Goal: Navigation & Orientation: Find specific page/section

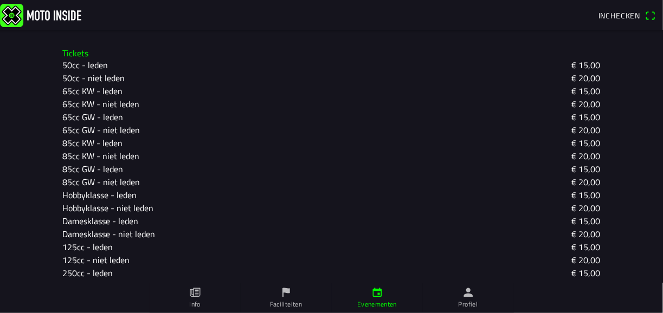
scroll to position [389, 0]
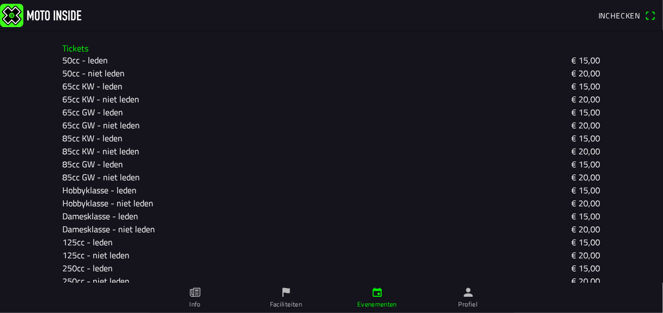
click at [276, 308] on ion-label "Faciliteiten" at bounding box center [286, 305] width 32 height 10
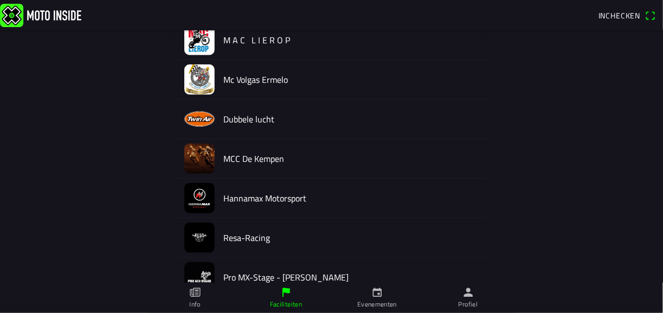
scroll to position [378, 0]
click at [393, 298] on link "Evenementen" at bounding box center [377, 298] width 91 height 30
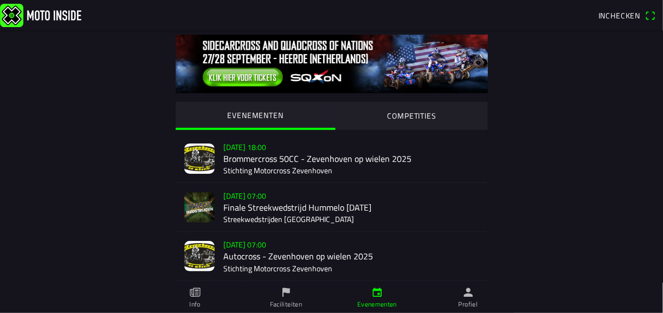
click at [461, 298] on link "Profiel" at bounding box center [468, 298] width 91 height 30
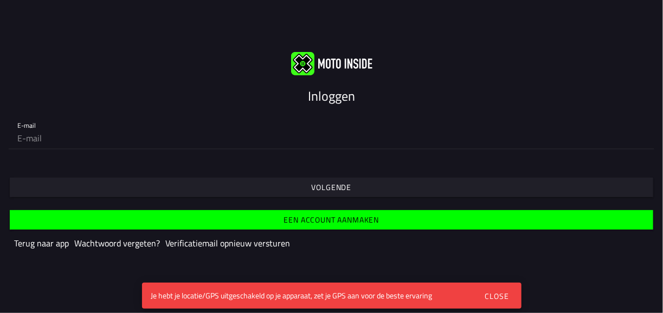
click at [153, 144] on input "email" at bounding box center [331, 138] width 628 height 22
